Goal: Information Seeking & Learning: Find specific fact

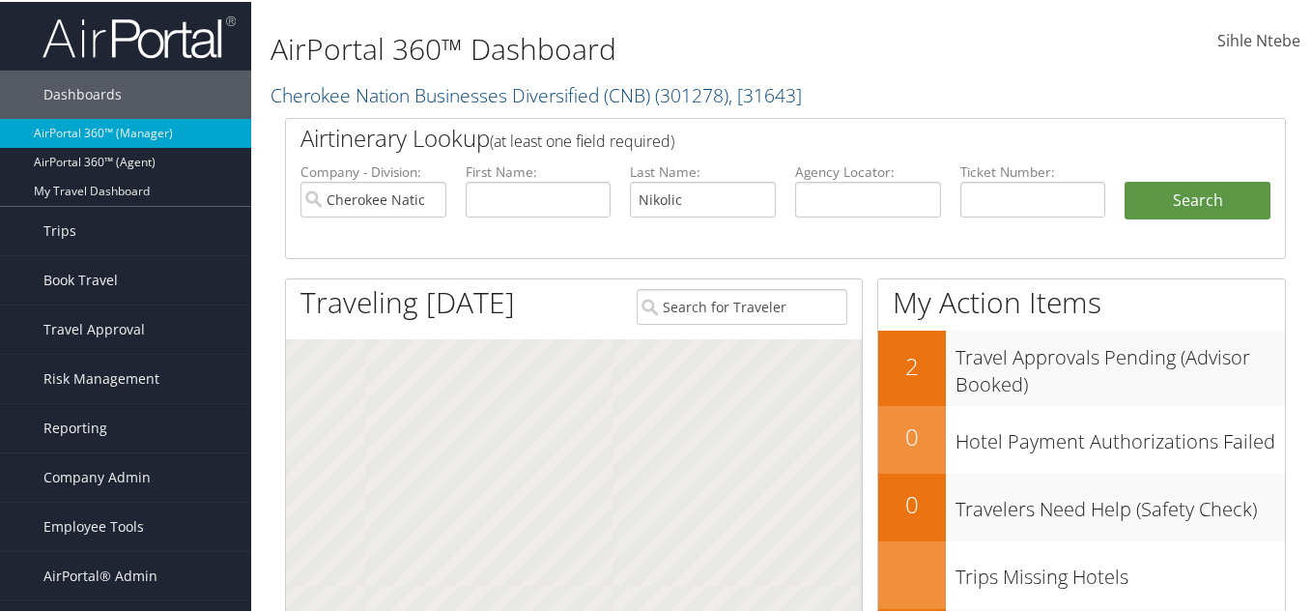
type input "Nikolic"
click at [498, 196] on input "text" at bounding box center [539, 198] width 146 height 36
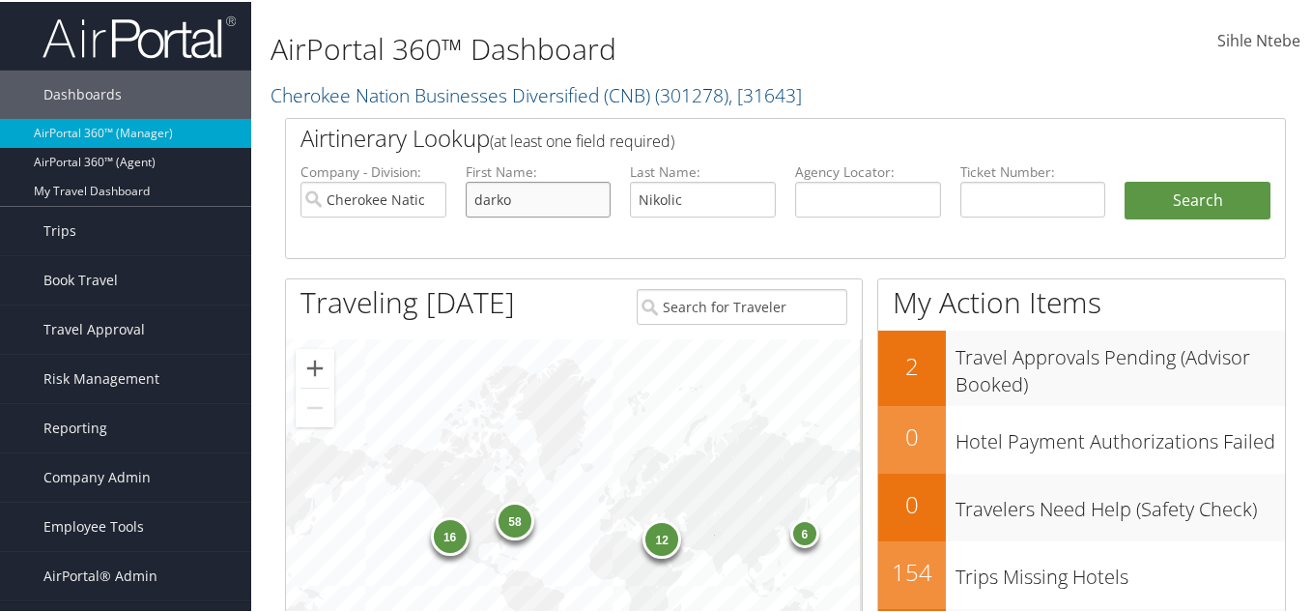
type input "darko"
click at [422, 198] on input "Cherokee Nation Businesses Diversified (CNB)" at bounding box center [374, 198] width 146 height 36
click at [1220, 195] on button "Search" at bounding box center [1198, 199] width 146 height 39
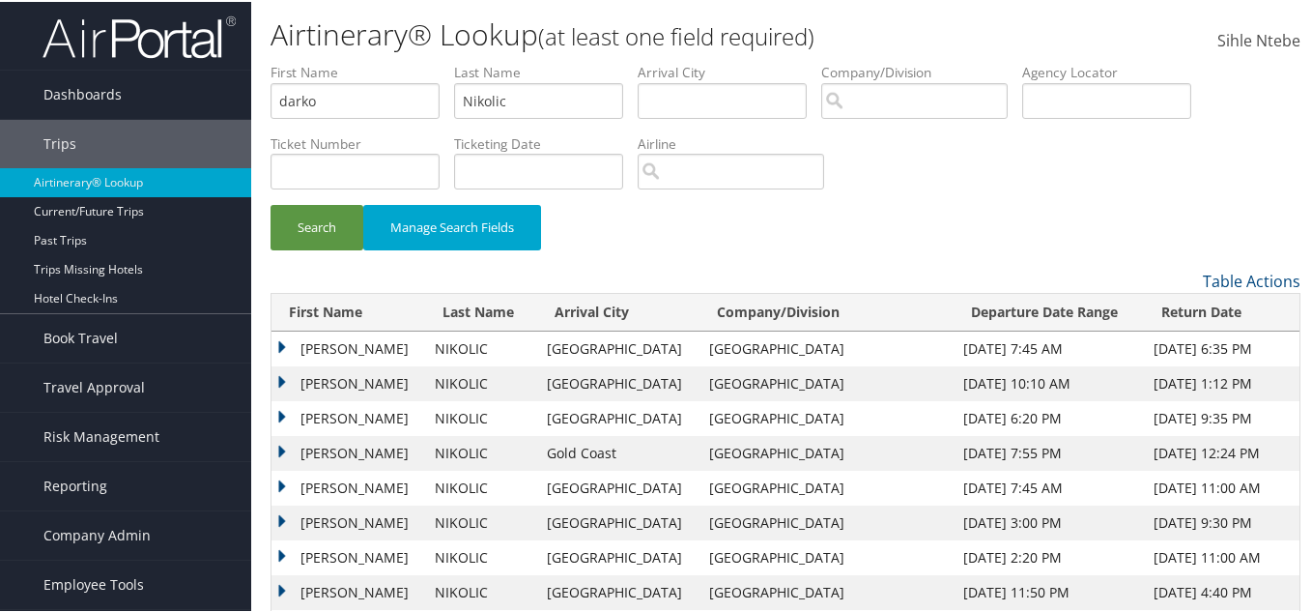
scroll to position [100, 0]
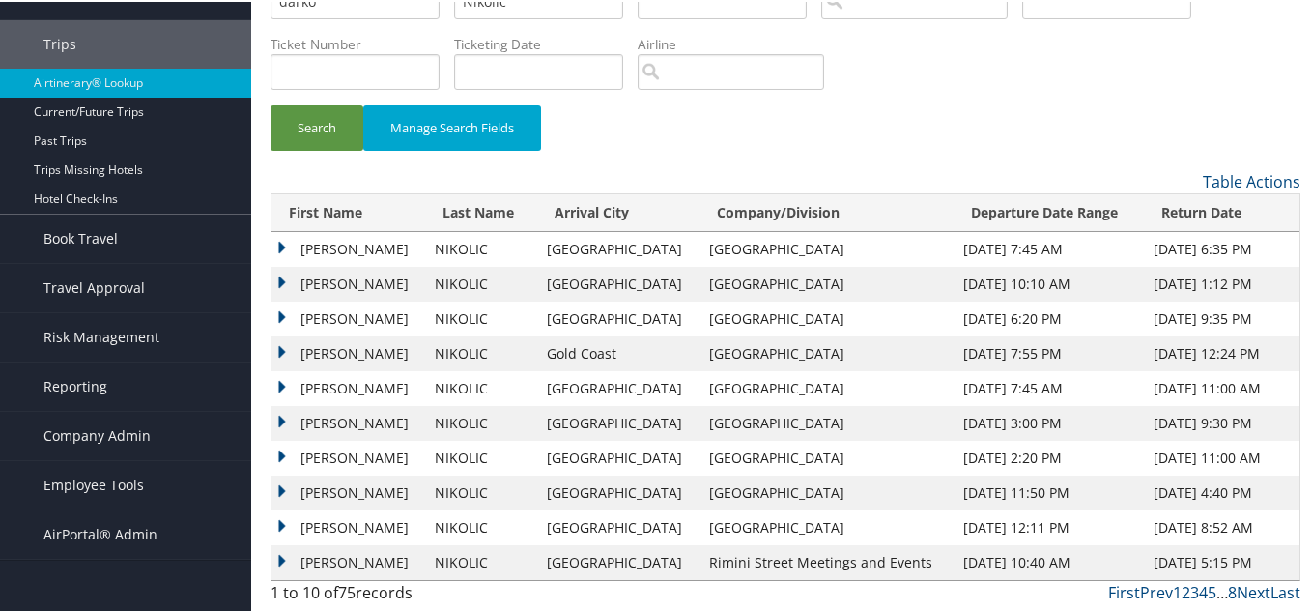
click at [282, 245] on td "DARKO ADAM" at bounding box center [349, 247] width 154 height 35
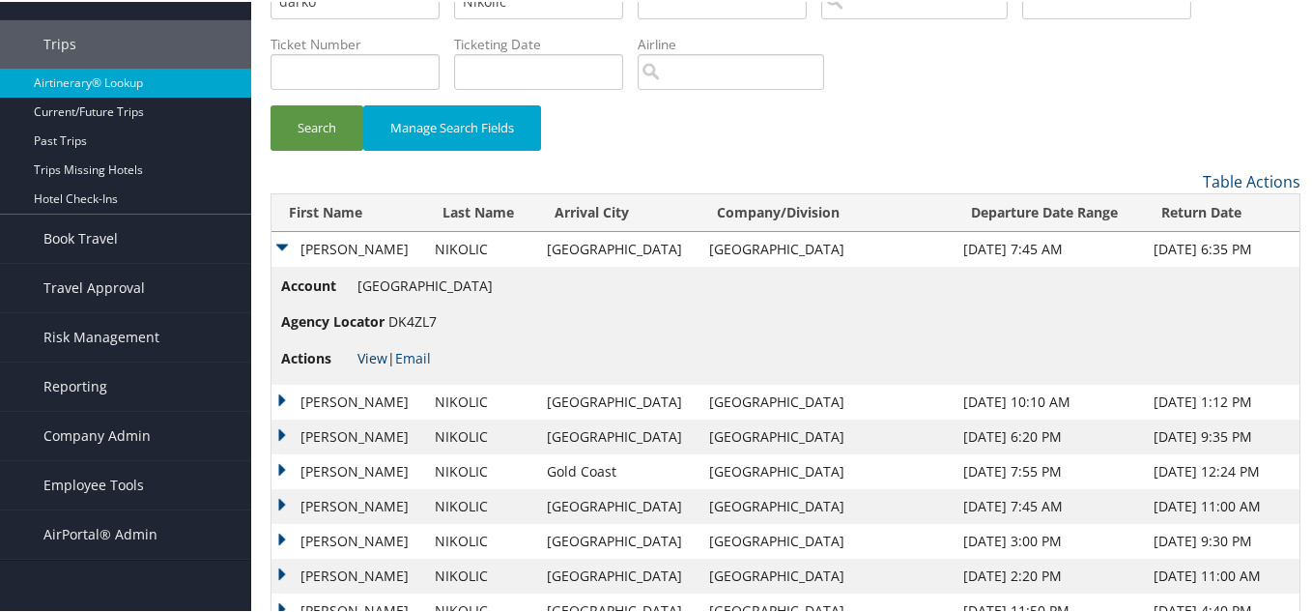
click at [373, 356] on link "View" at bounding box center [373, 356] width 30 height 18
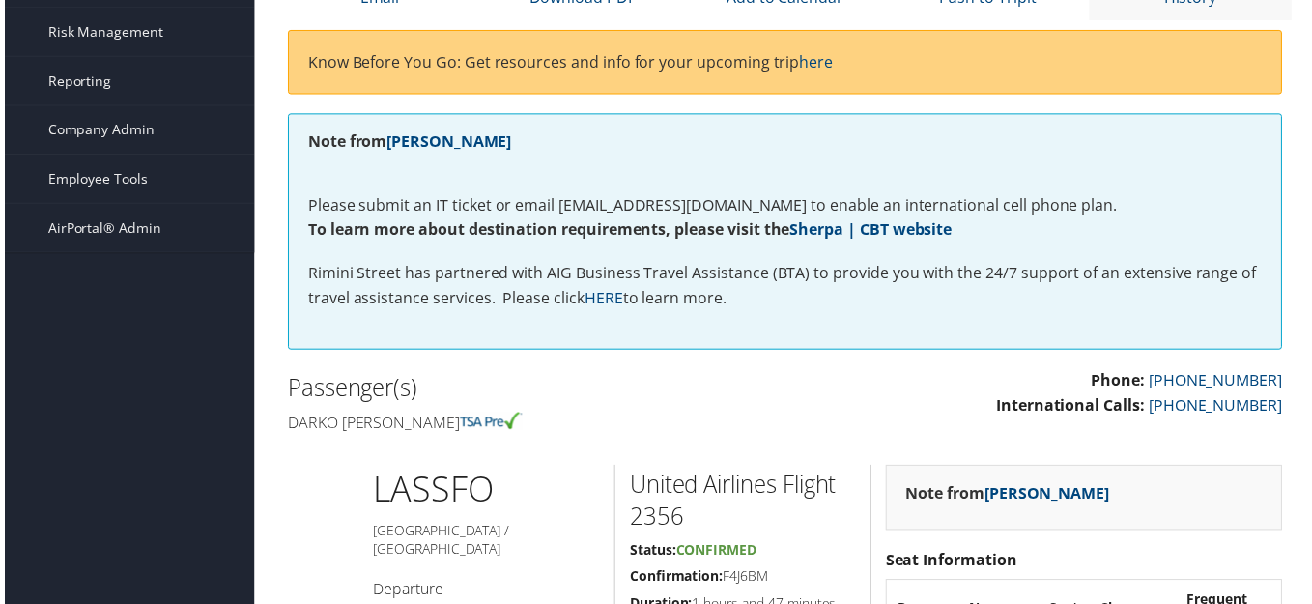
scroll to position [97, 0]
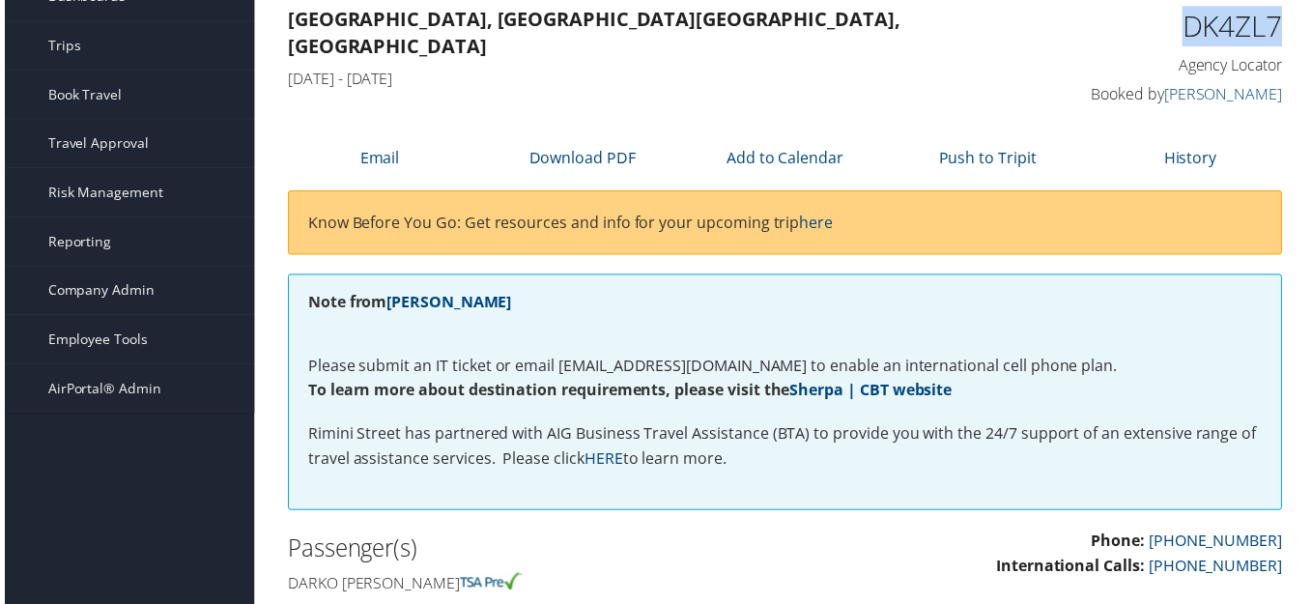
drag, startPoint x: 1279, startPoint y: 25, endPoint x: 1183, endPoint y: 30, distance: 96.8
click at [1183, 30] on div "DK4ZL7 Agency Locator Agency Locator DK4ZL7 Booked by Peggy Kane Booked by Pegg…" at bounding box center [1173, 57] width 258 height 110
copy h1 "DK4ZL7"
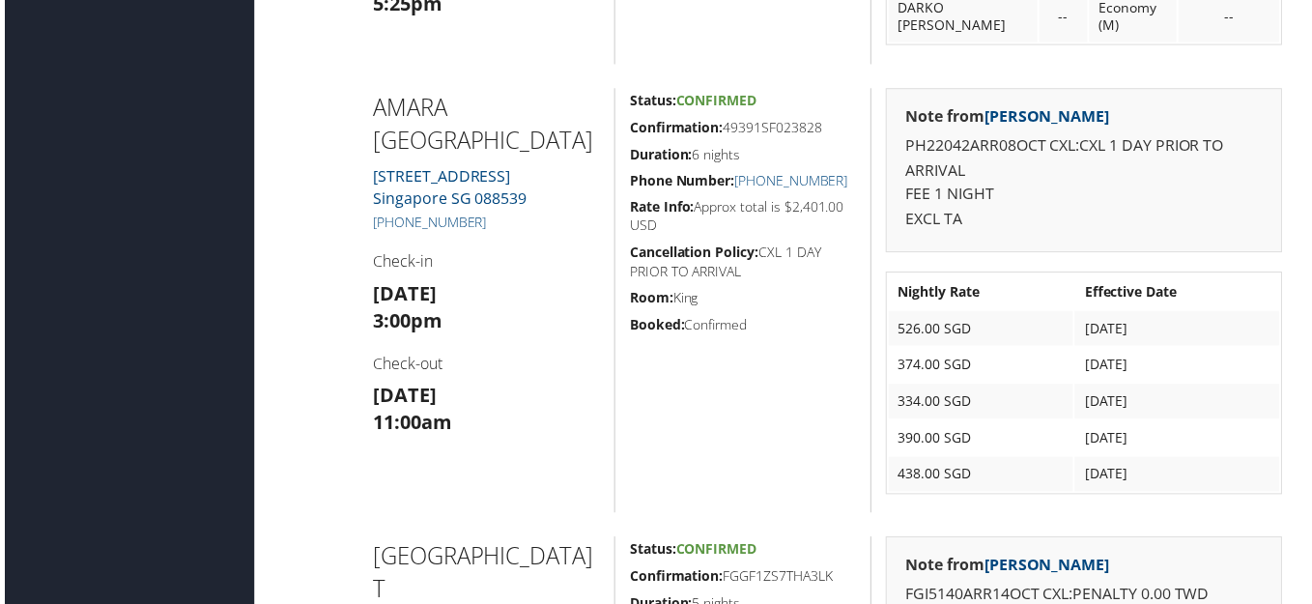
scroll to position [2513, 0]
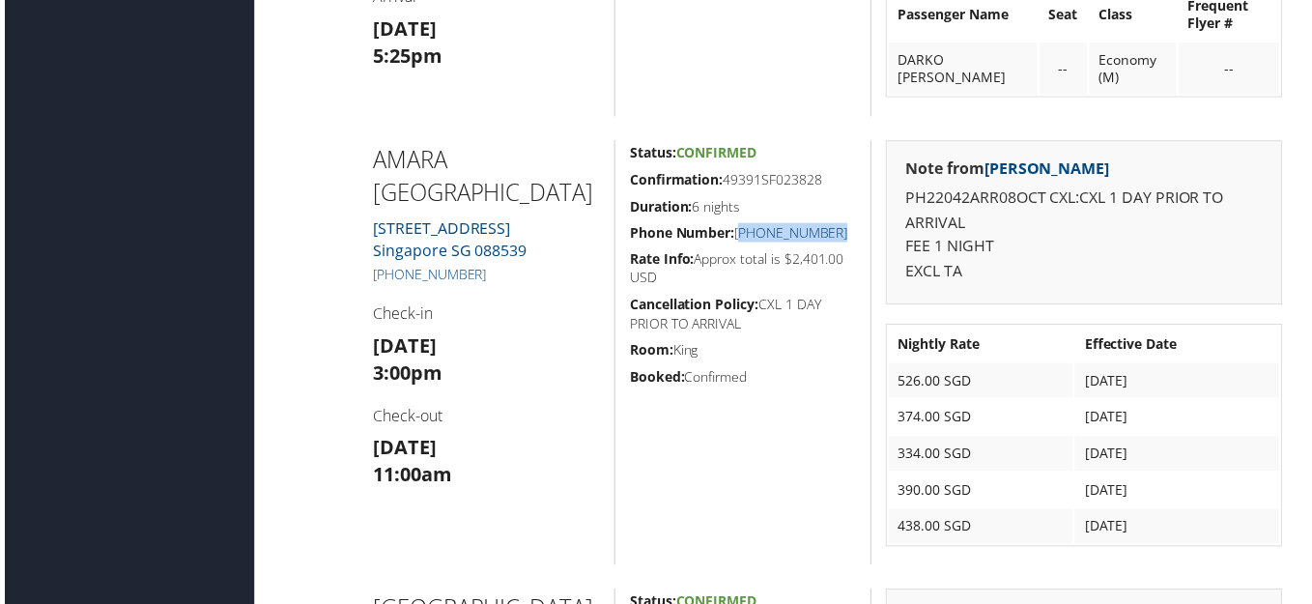
drag, startPoint x: 831, startPoint y: 234, endPoint x: 744, endPoint y: 230, distance: 87.1
click at [737, 239] on h5 "Phone Number: (656) 879-2555" at bounding box center [743, 233] width 228 height 19
copy link "(656) 879-2555"
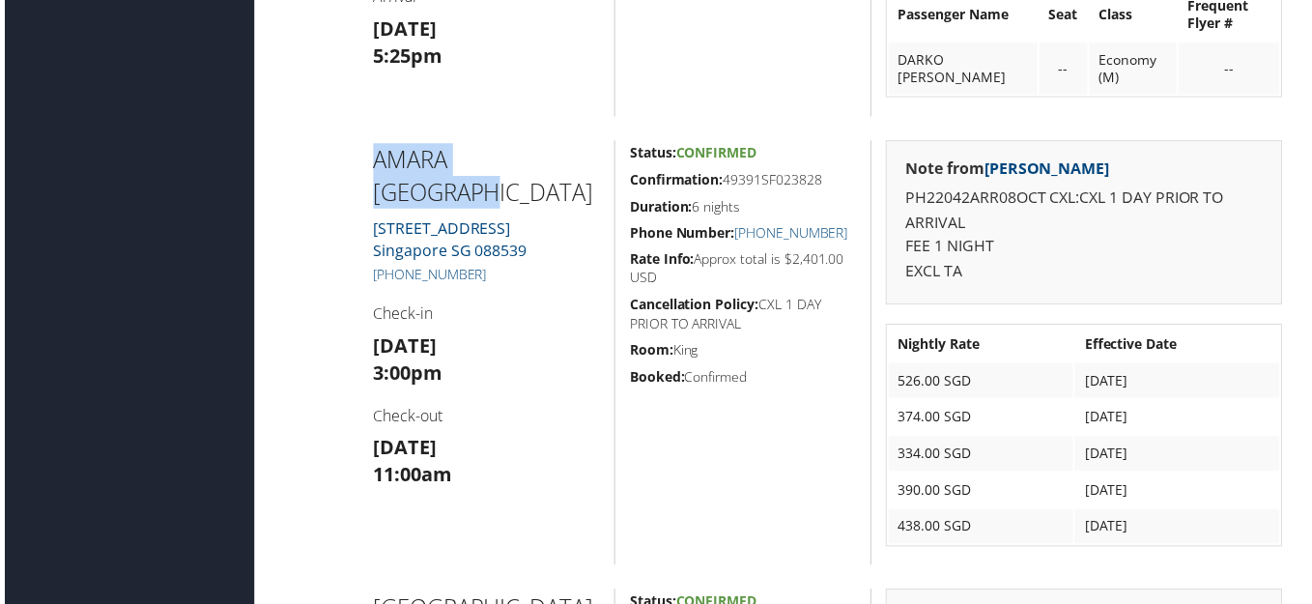
drag, startPoint x: 573, startPoint y: 162, endPoint x: 370, endPoint y: 152, distance: 203.2
click at [371, 152] on h2 "AMARA SINGAPORE" at bounding box center [485, 176] width 229 height 65
